Goal: Information Seeking & Learning: Learn about a topic

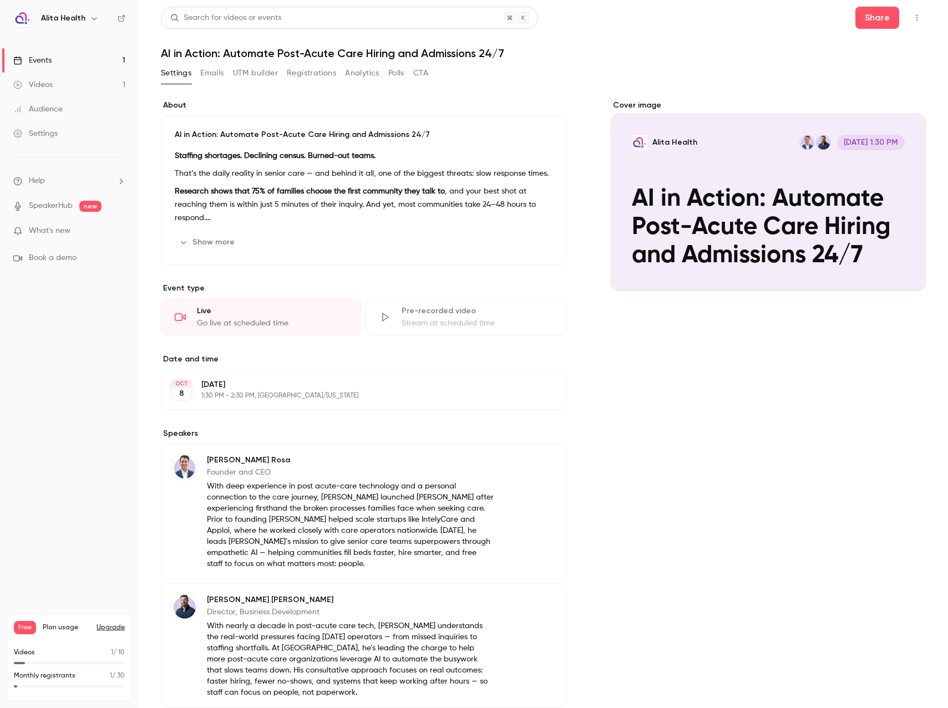
click at [49, 227] on span "What's new" at bounding box center [50, 231] width 42 height 12
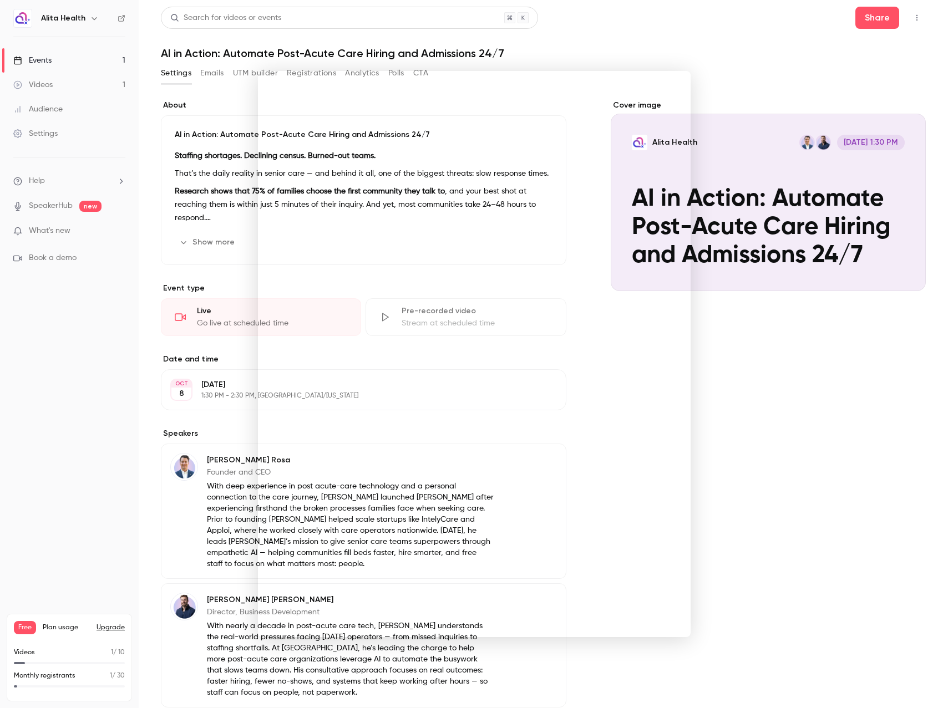
click at [727, 35] on div at bounding box center [474, 354] width 948 height 708
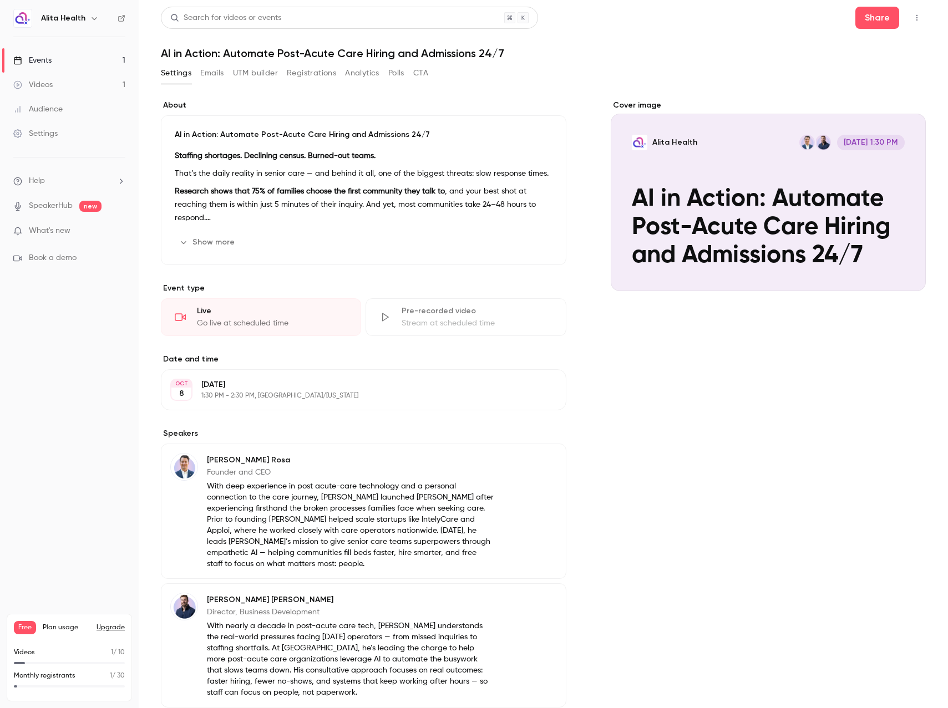
click at [58, 50] on link "Events 1" at bounding box center [69, 60] width 139 height 24
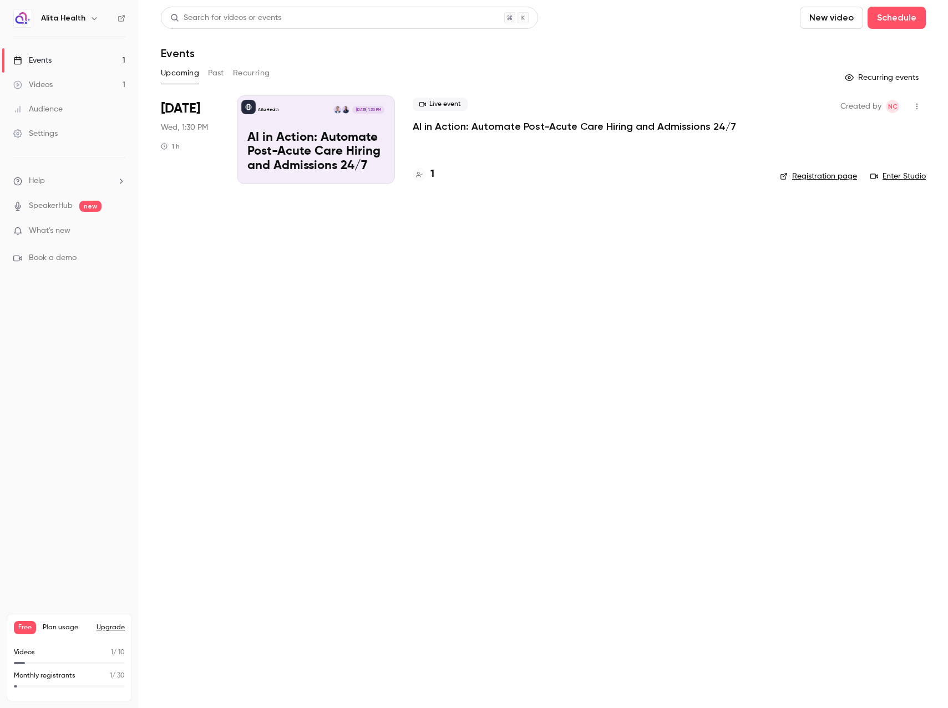
click at [464, 124] on p "AI in Action: Automate Post-Acute Care Hiring and Admissions 24/7" at bounding box center [574, 126] width 323 height 13
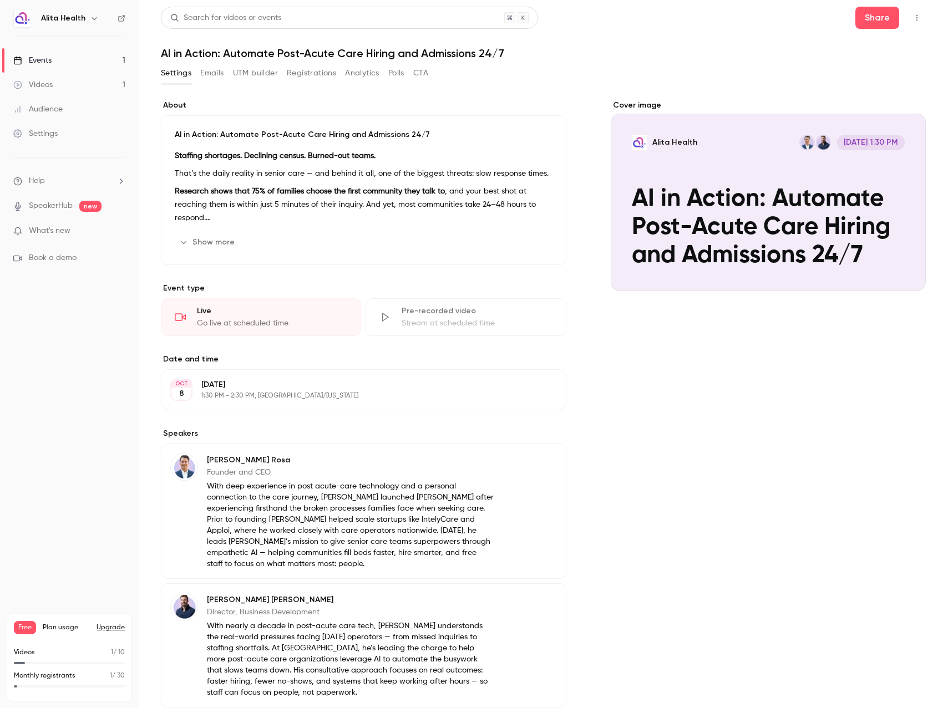
click at [318, 73] on button "Registrations" at bounding box center [311, 73] width 49 height 18
